Goal: Transaction & Acquisition: Purchase product/service

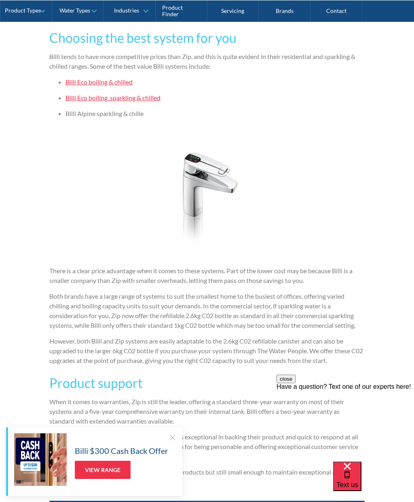
scroll to position [1523, 0]
click at [145, 99] on link "Billi Eco boiling, sparkling & chilled" at bounding box center [112, 98] width 95 height 8
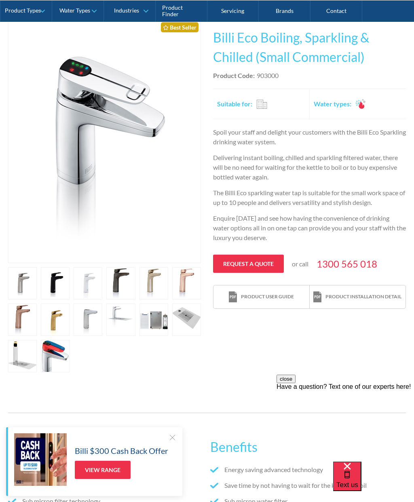
scroll to position [163, 0]
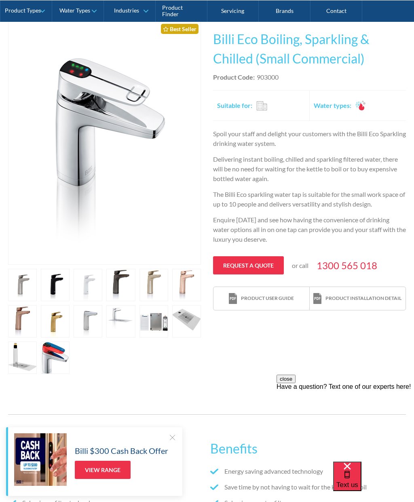
click at [57, 289] on link "open lightbox" at bounding box center [55, 285] width 29 height 32
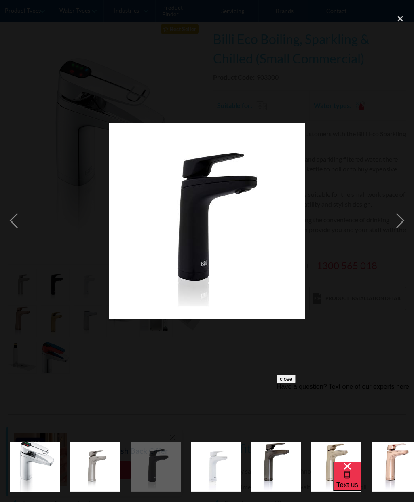
click at [406, 224] on div "next image" at bounding box center [400, 221] width 27 height 422
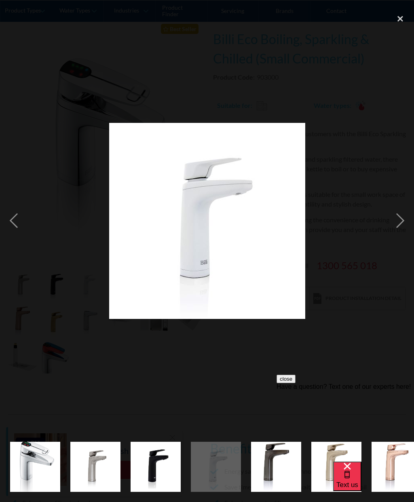
click at [397, 222] on div "next image" at bounding box center [400, 221] width 27 height 422
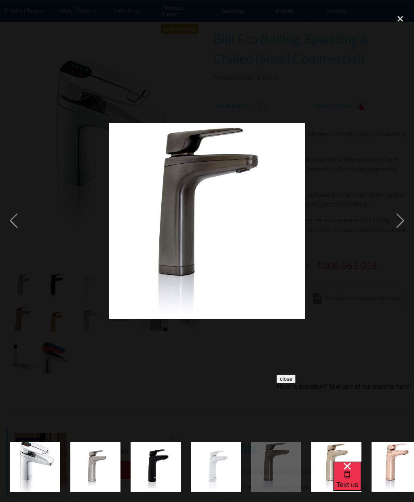
click at [401, 222] on div "next image" at bounding box center [400, 221] width 27 height 422
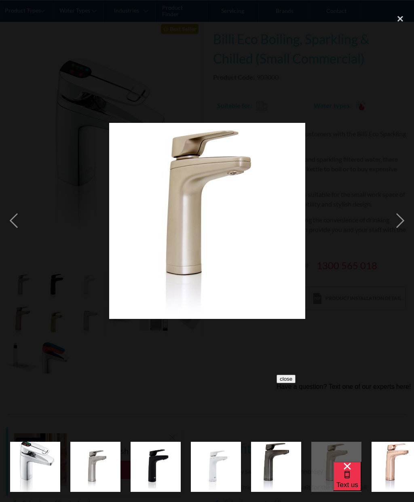
click at [402, 223] on div "next image" at bounding box center [400, 221] width 27 height 422
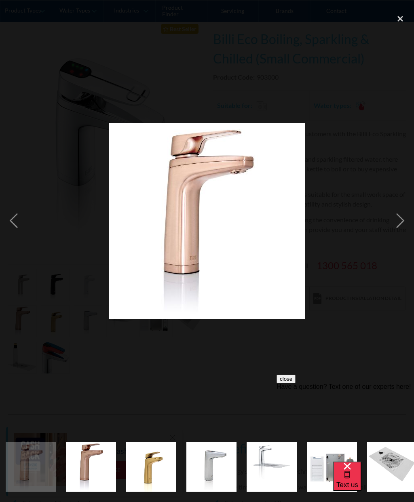
click at [402, 222] on div "next image" at bounding box center [400, 221] width 27 height 422
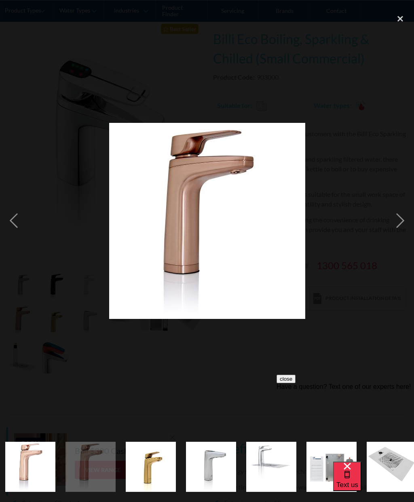
click at [403, 222] on div "next image" at bounding box center [400, 221] width 27 height 422
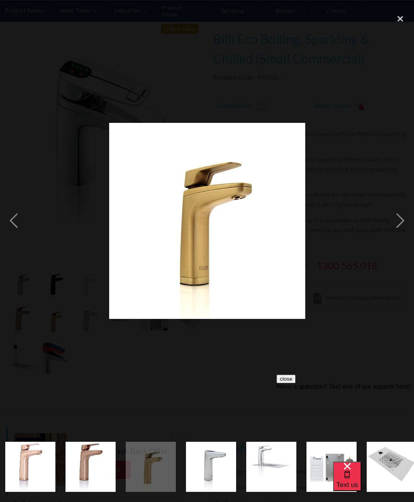
click at [401, 223] on div "next image" at bounding box center [400, 221] width 27 height 422
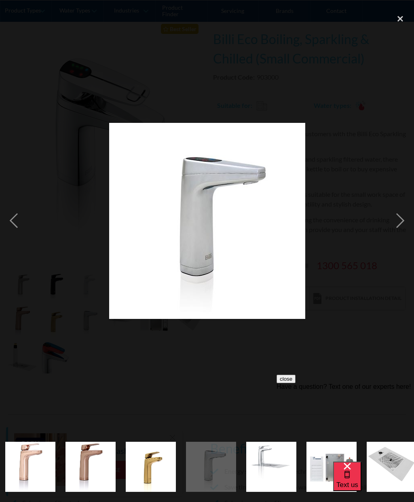
click at [401, 223] on div "next image" at bounding box center [400, 221] width 27 height 422
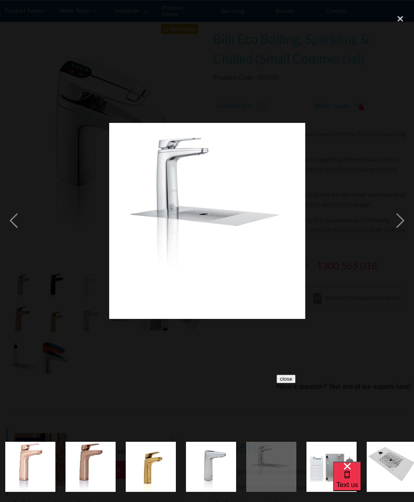
click at [401, 224] on div "next image" at bounding box center [400, 221] width 27 height 422
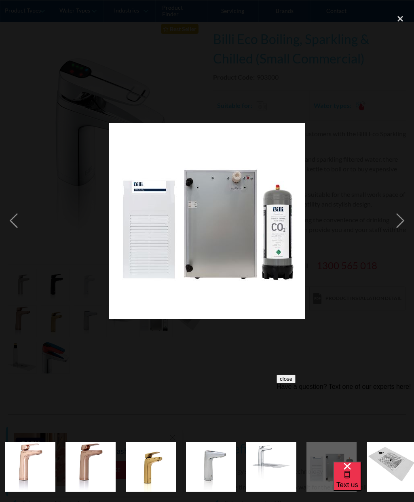
click at [11, 218] on div "previous image" at bounding box center [13, 221] width 27 height 422
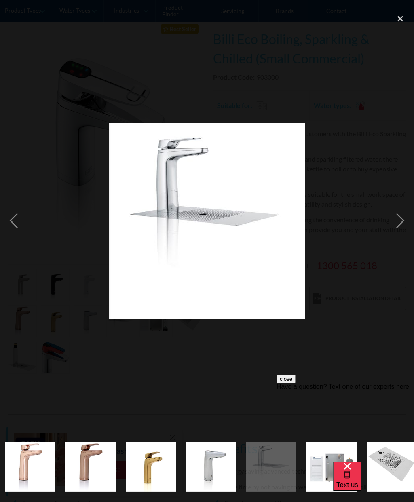
click at [399, 222] on div "next image" at bounding box center [400, 221] width 27 height 422
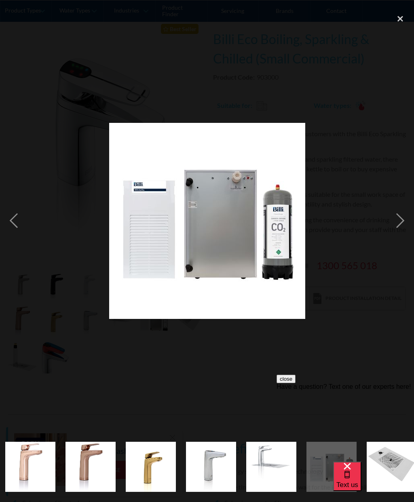
click at [397, 222] on div "next image" at bounding box center [400, 221] width 27 height 422
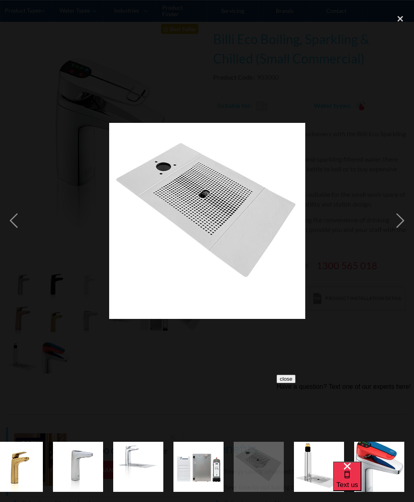
scroll to position [0, 500]
click at [397, 224] on div "next image" at bounding box center [400, 221] width 27 height 422
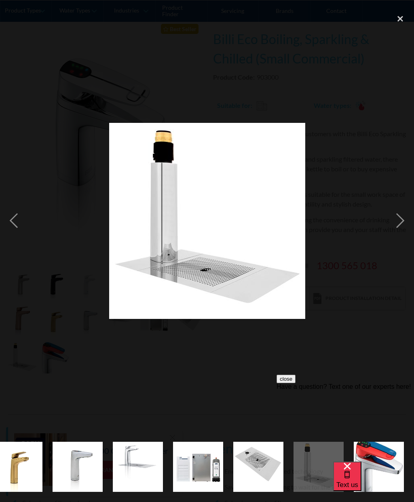
click at [399, 226] on div "next image" at bounding box center [400, 221] width 27 height 422
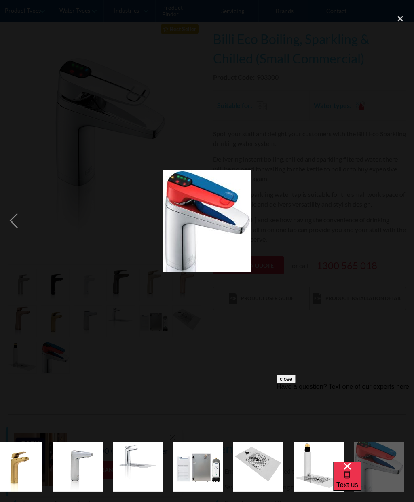
click at [397, 224] on div "next image" at bounding box center [400, 221] width 27 height 422
click at [17, 223] on div "previous image" at bounding box center [13, 221] width 27 height 422
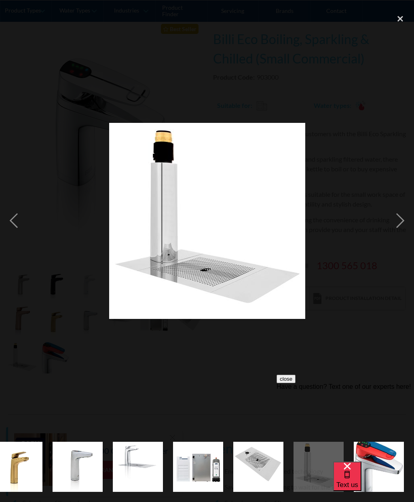
click at [14, 223] on div "previous image" at bounding box center [13, 221] width 27 height 422
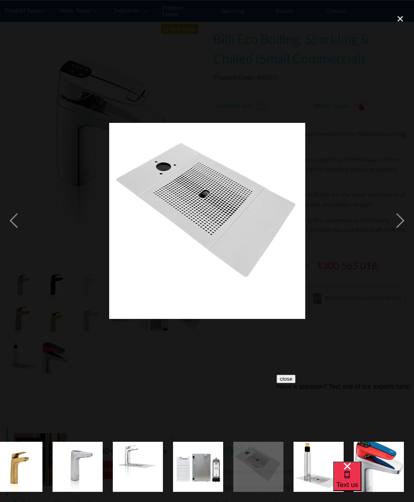
click at [43, 239] on div at bounding box center [207, 221] width 414 height 422
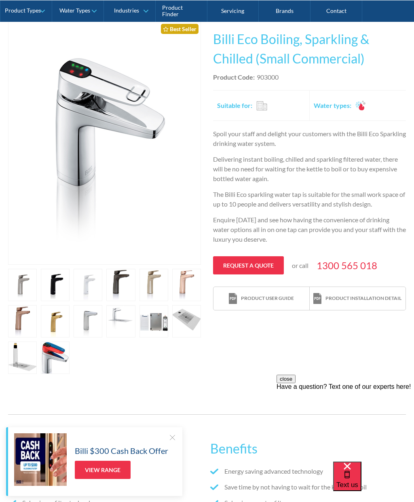
scroll to position [0, 0]
